Goal: Task Accomplishment & Management: Complete application form

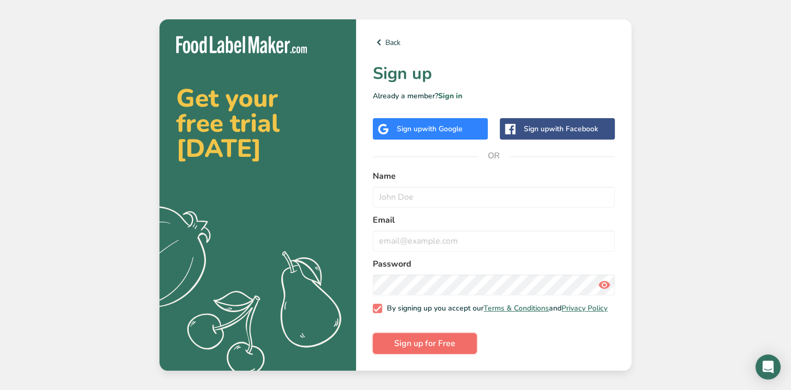
click at [439, 348] on span "Sign up for Free" at bounding box center [424, 343] width 61 height 13
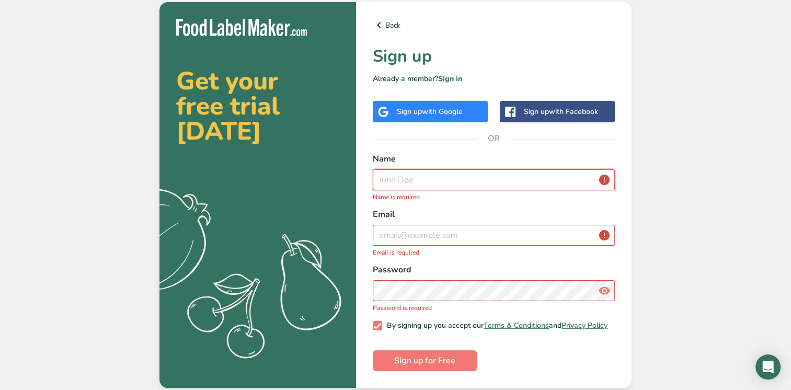
click at [410, 174] on input "text" at bounding box center [494, 179] width 242 height 21
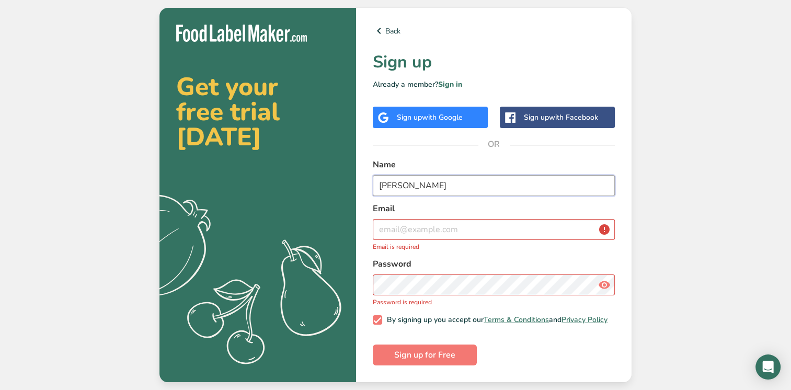
type input "[PERSON_NAME]"
click at [393, 221] on input "email" at bounding box center [494, 229] width 242 height 21
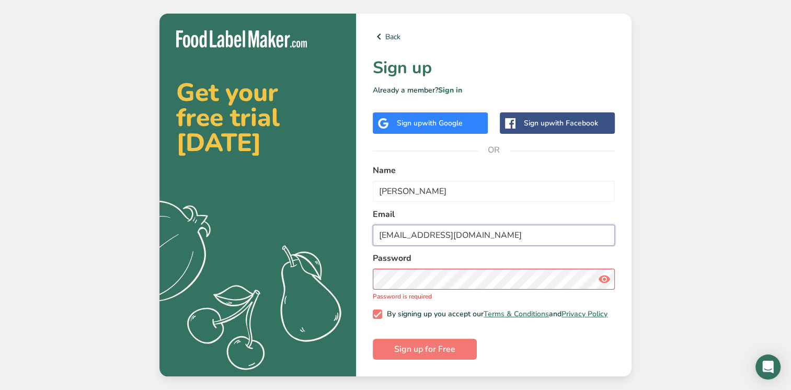
type input "[EMAIL_ADDRESS][DOMAIN_NAME]"
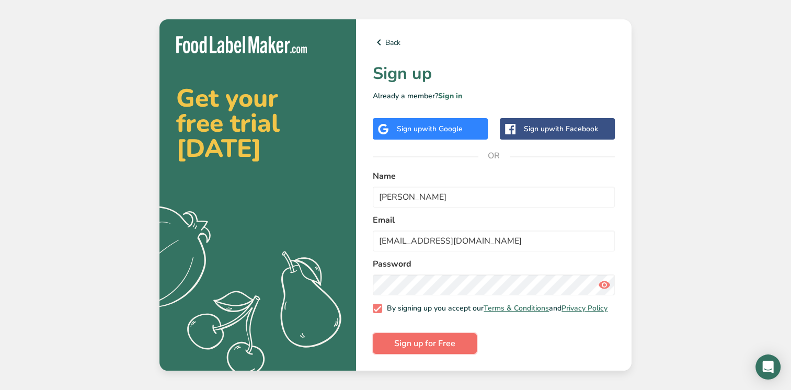
click at [410, 349] on span "Sign up for Free" at bounding box center [424, 343] width 61 height 13
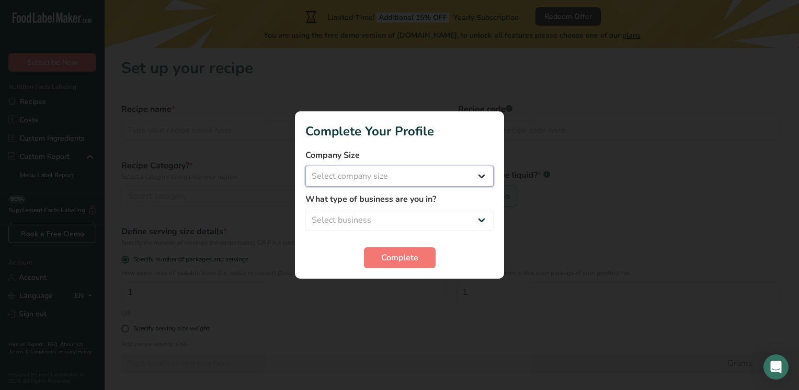
click at [424, 177] on select "Select company size Fewer than 10 Employees 10 to 50 Employees 51 to 500 Employ…" at bounding box center [399, 176] width 188 height 21
select select "1"
click at [305, 166] on select "Select company size Fewer than 10 Employees 10 to 50 Employees 51 to 500 Employ…" at bounding box center [399, 176] width 188 height 21
click at [388, 221] on select "Select business Packaged Food Manufacturer Restaurant & Cafe Bakery Meal Plans …" at bounding box center [399, 220] width 188 height 21
select select "3"
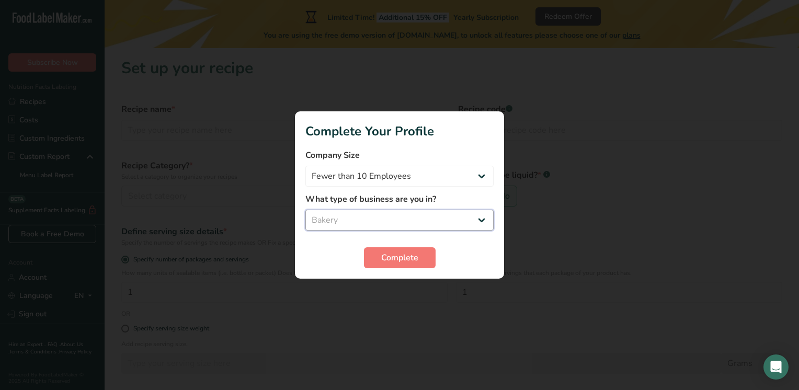
click at [305, 210] on select "Select business Packaged Food Manufacturer Restaurant & Cafe Bakery Meal Plans …" at bounding box center [399, 220] width 188 height 21
click at [394, 260] on span "Complete" at bounding box center [399, 257] width 37 height 13
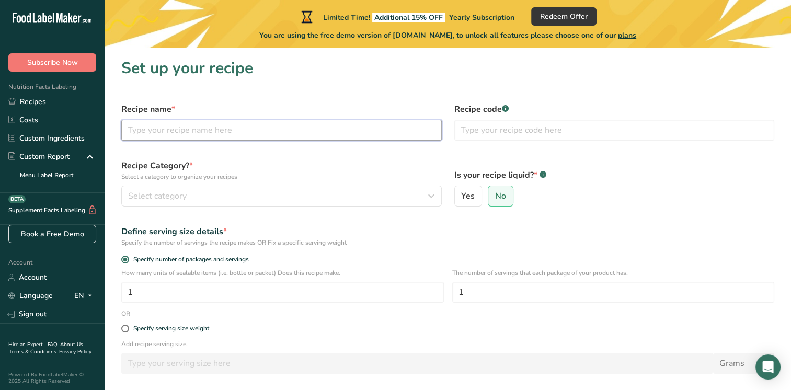
click at [227, 136] on input "text" at bounding box center [281, 130] width 320 height 21
type input "Vanilla Cake With Cheese Cake Filling"
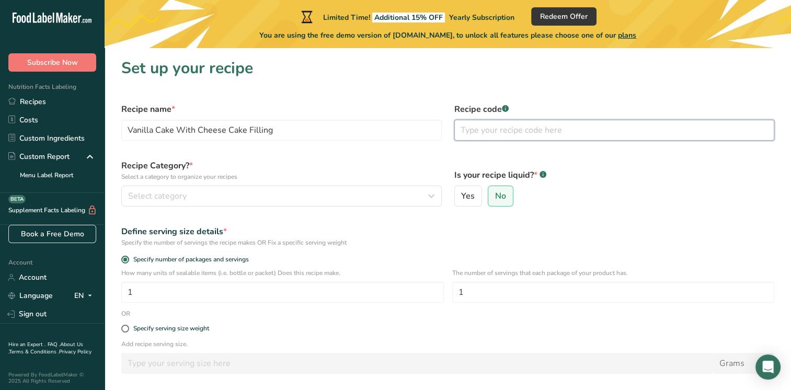
click at [479, 135] on input "text" at bounding box center [614, 130] width 320 height 21
type input "01"
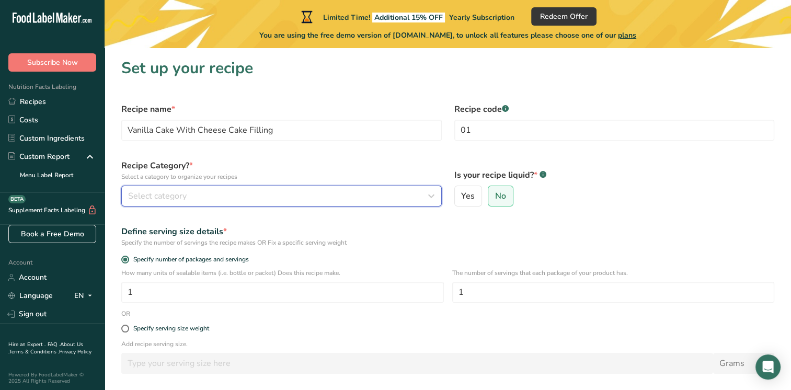
click at [166, 198] on span "Select category" at bounding box center [157, 196] width 59 height 13
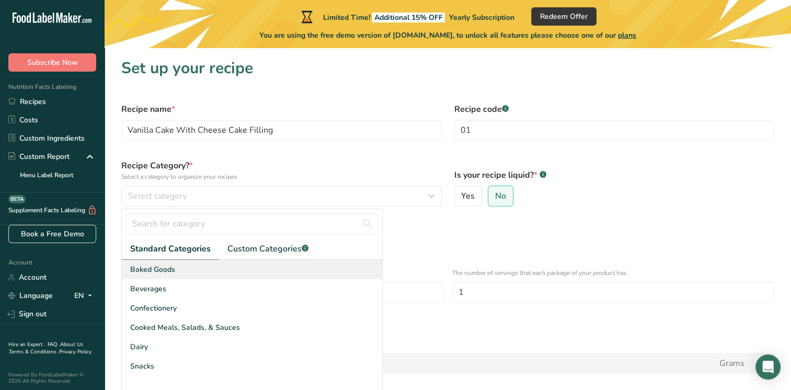
click at [167, 273] on span "Baked Goods" at bounding box center [152, 269] width 45 height 11
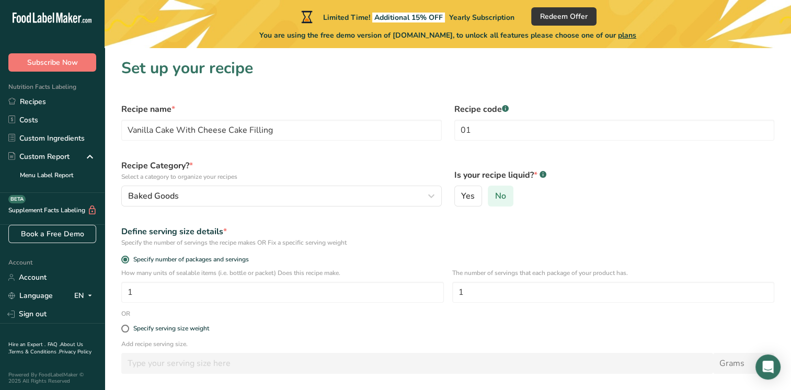
click at [496, 204] on label "No" at bounding box center [501, 196] width 26 height 21
click at [495, 200] on input "No" at bounding box center [491, 196] width 7 height 7
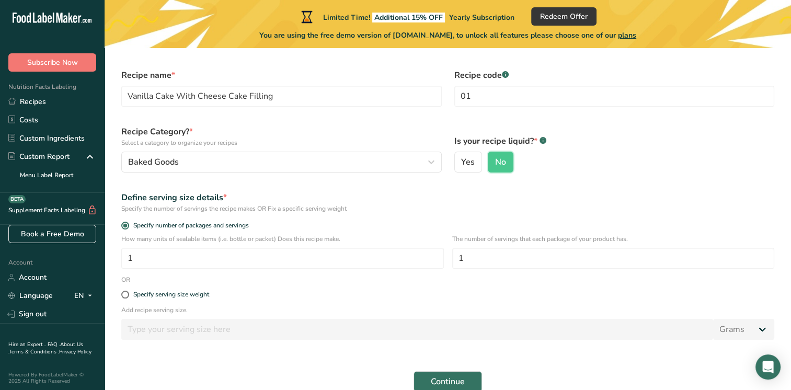
scroll to position [52, 0]
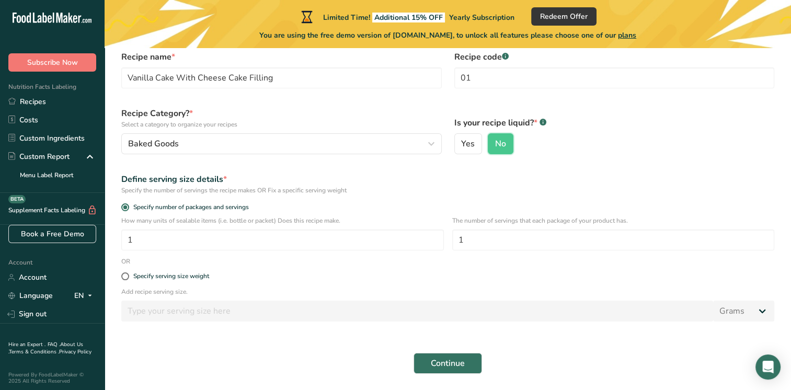
click at [301, 285] on div "Specify serving size weight" at bounding box center [447, 276] width 665 height 21
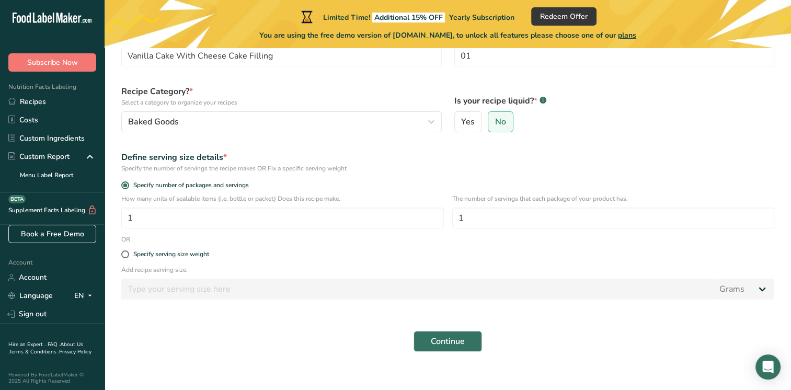
scroll to position [86, 0]
